Goal: Task Accomplishment & Management: Complete application form

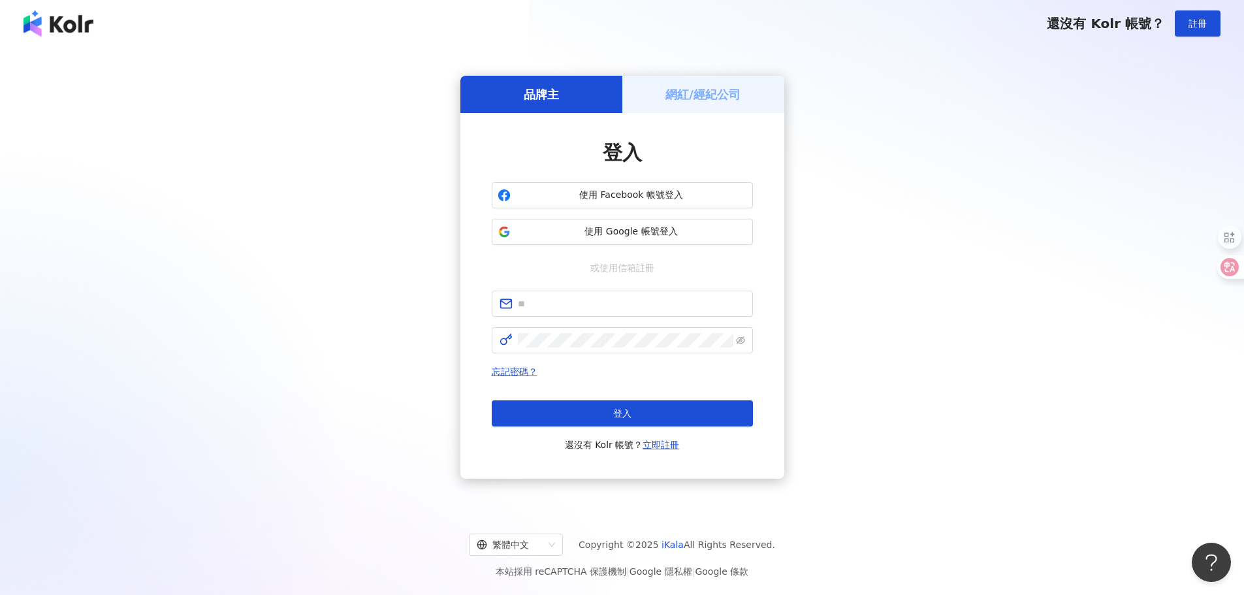
click at [675, 88] on h5 "網紅/經紀公司" at bounding box center [702, 94] width 75 height 16
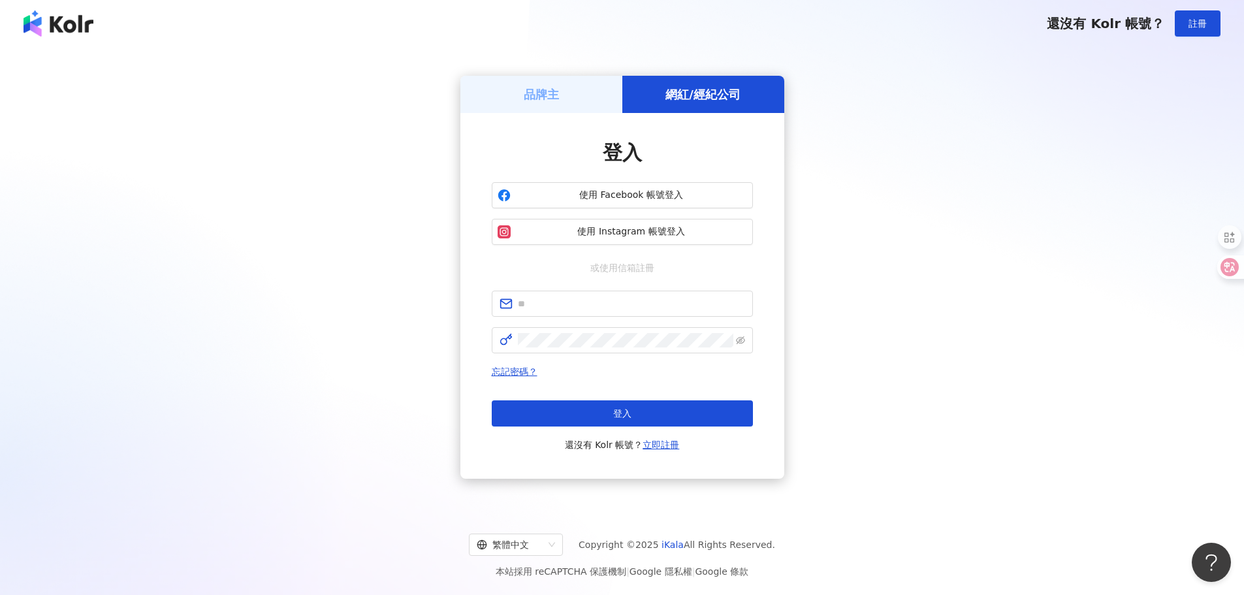
click at [556, 99] on h5 "品牌主" at bounding box center [541, 94] width 35 height 16
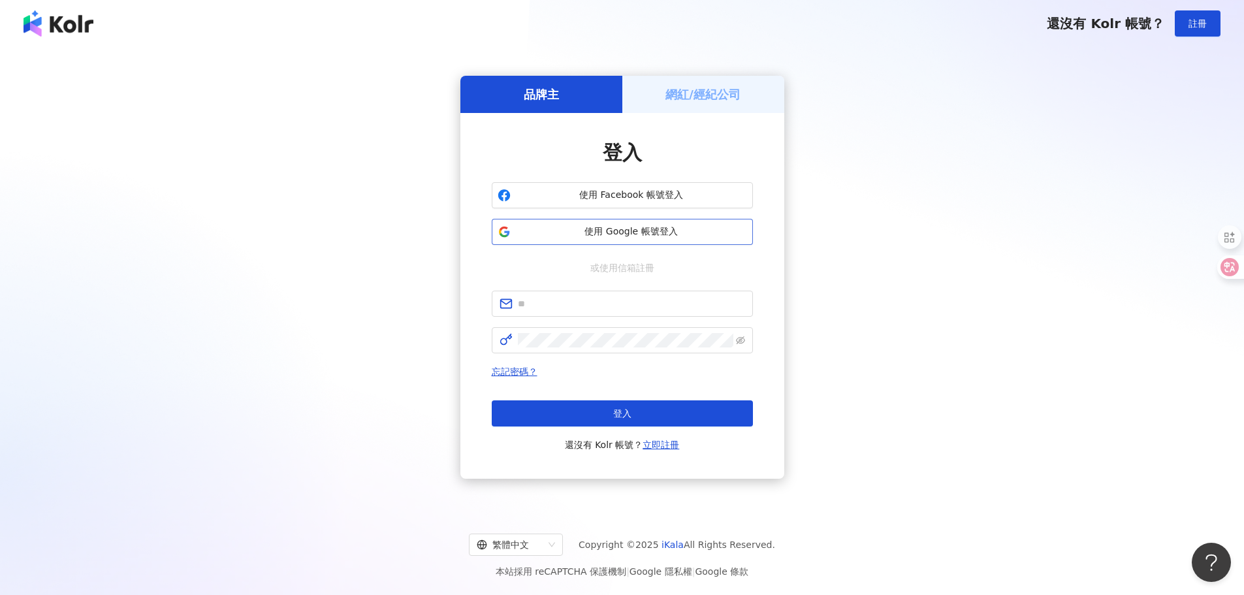
click at [608, 238] on span "使用 Google 帳號登入" at bounding box center [631, 231] width 231 height 13
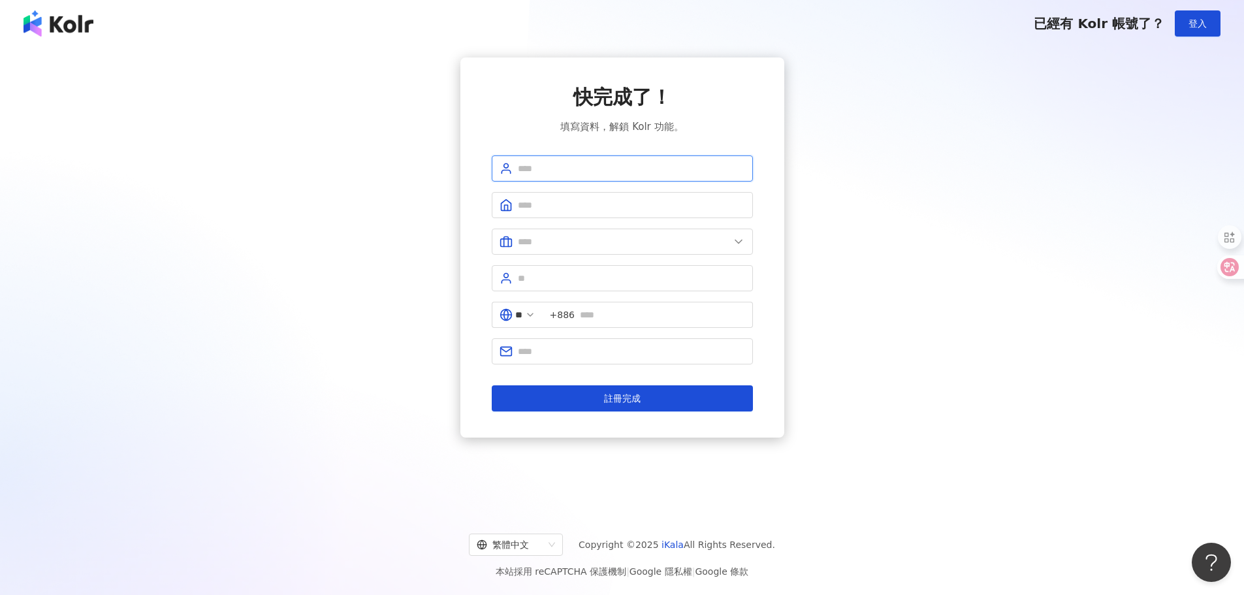
click at [533, 173] on input "text" at bounding box center [631, 168] width 227 height 14
